Goal: Find specific page/section: Find specific page/section

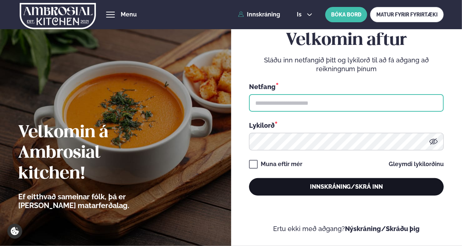
type input "**********"
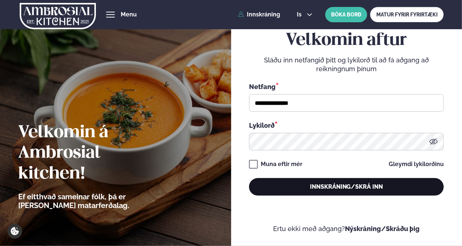
click at [306, 183] on button "Innskráning/Skrá inn" at bounding box center [346, 187] width 195 height 18
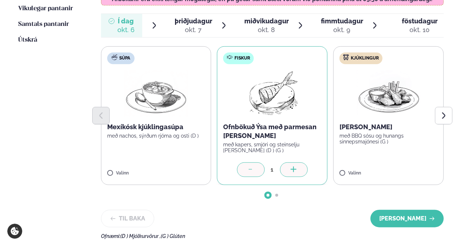
scroll to position [263, 0]
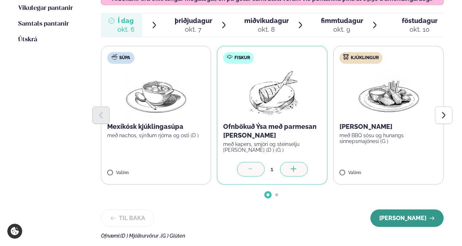
click at [404, 209] on button "[PERSON_NAME]" at bounding box center [407, 218] width 73 height 18
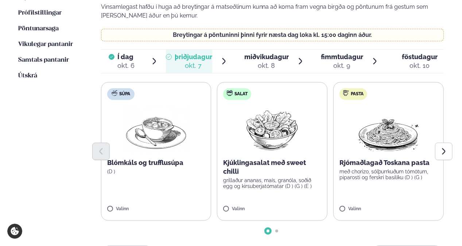
scroll to position [227, 0]
click at [437, 143] on button "Next slide" at bounding box center [444, 152] width 18 height 18
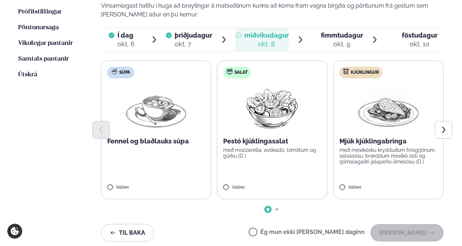
scroll to position [228, 0]
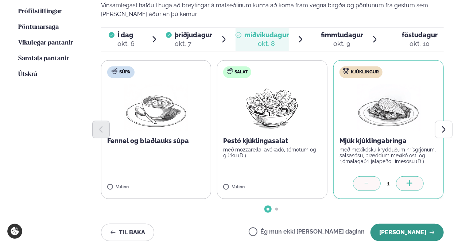
click at [398, 224] on button "[PERSON_NAME]" at bounding box center [407, 233] width 73 height 18
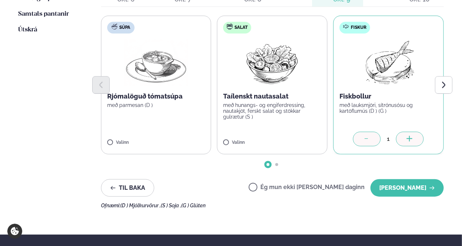
scroll to position [273, 0]
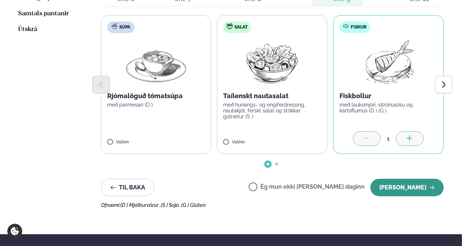
drag, startPoint x: 410, startPoint y: 151, endPoint x: 407, endPoint y: 160, distance: 9.1
click at [407, 160] on div "Veldu matseðilinn þinn fyrir [PERSON_NAME] Vinsamlegast hafðu í huga að breytin…" at bounding box center [272, 61] width 343 height 293
click at [407, 179] on button "[PERSON_NAME]" at bounding box center [407, 188] width 73 height 18
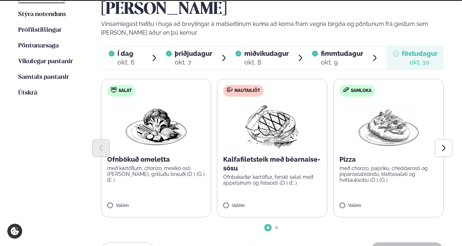
scroll to position [209, 0]
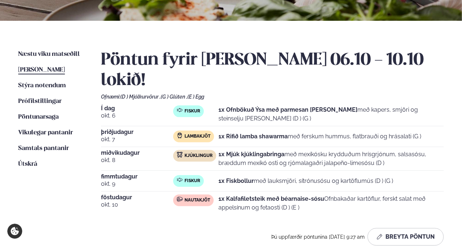
scroll to position [138, 0]
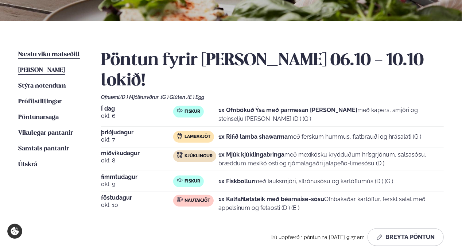
click at [67, 55] on span "Næstu viku matseðill" at bounding box center [49, 54] width 62 height 6
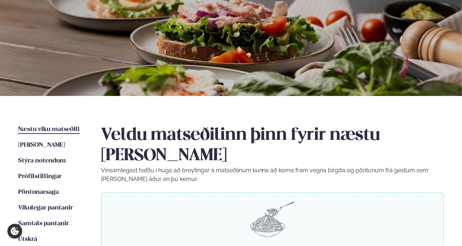
scroll to position [65, 0]
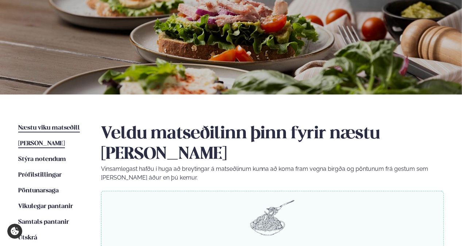
click at [49, 144] on span "[PERSON_NAME]" at bounding box center [41, 143] width 47 height 6
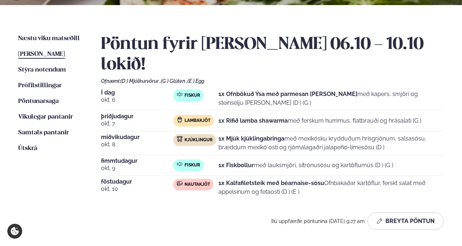
scroll to position [162, 0]
